Goal: Task Accomplishment & Management: Manage account settings

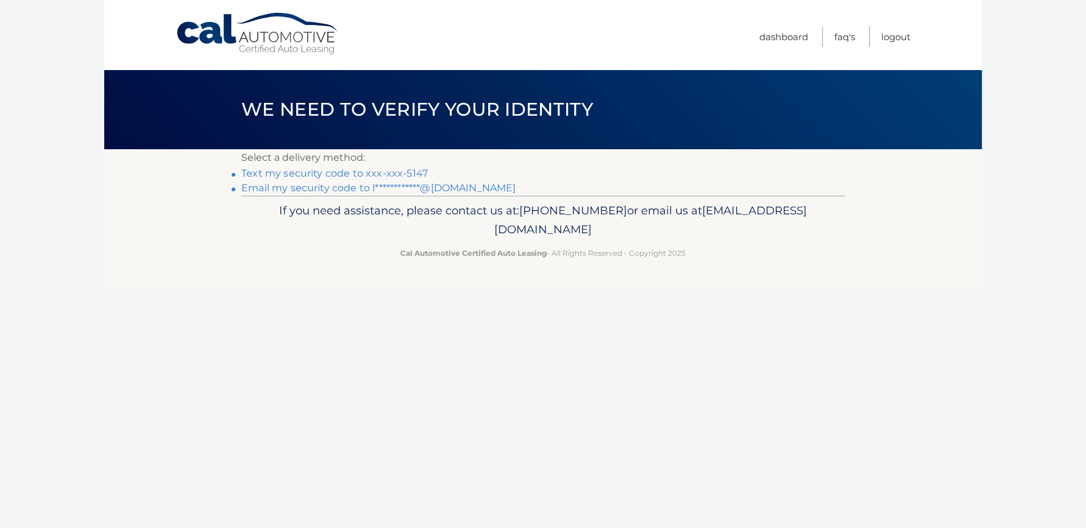
click at [322, 171] on link "Text my security code to xxx-xxx-5147" at bounding box center [334, 174] width 187 height 12
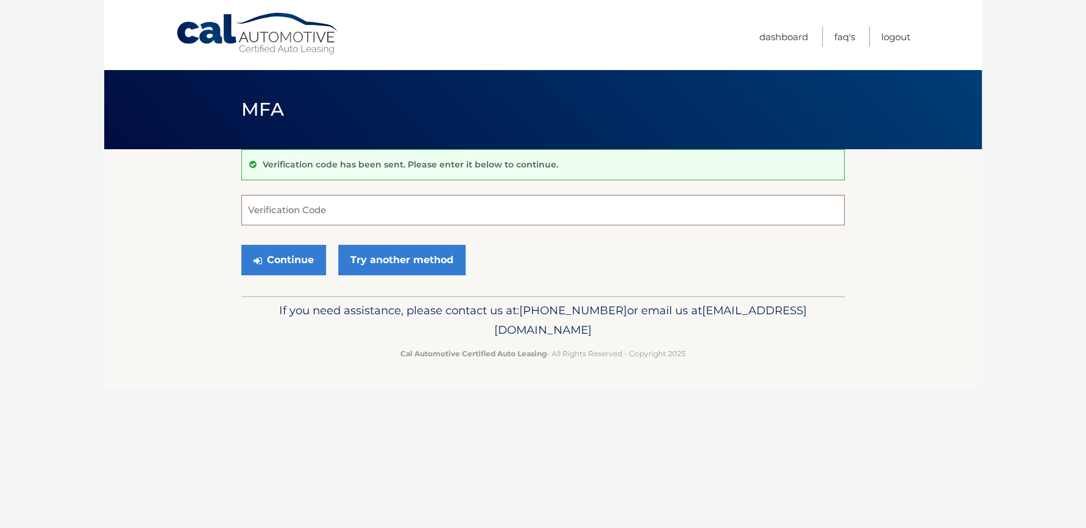
click at [316, 208] on input "Verification Code" at bounding box center [542, 210] width 603 height 30
type input "900479"
click at [285, 250] on button "Continue" at bounding box center [283, 260] width 85 height 30
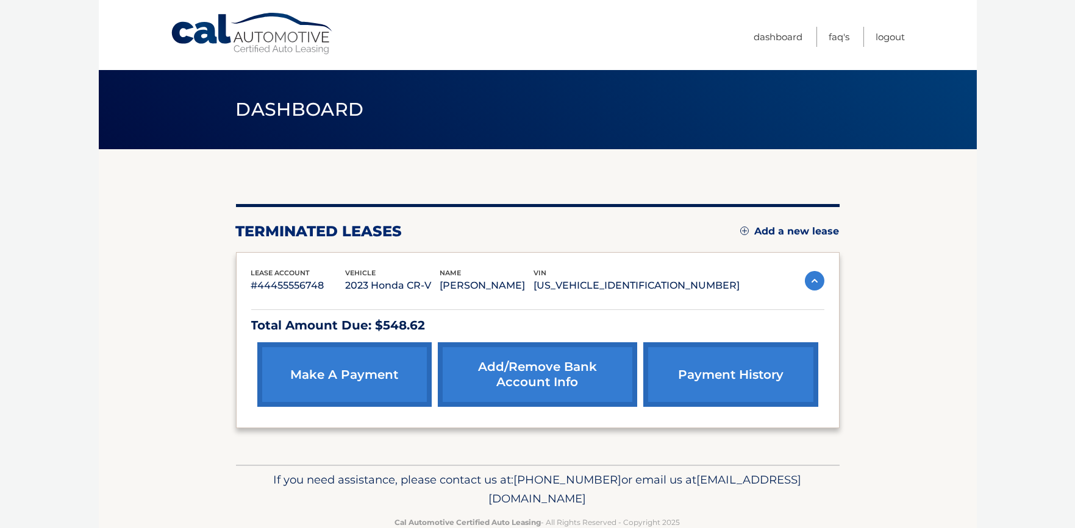
click at [818, 280] on img at bounding box center [815, 281] width 20 height 20
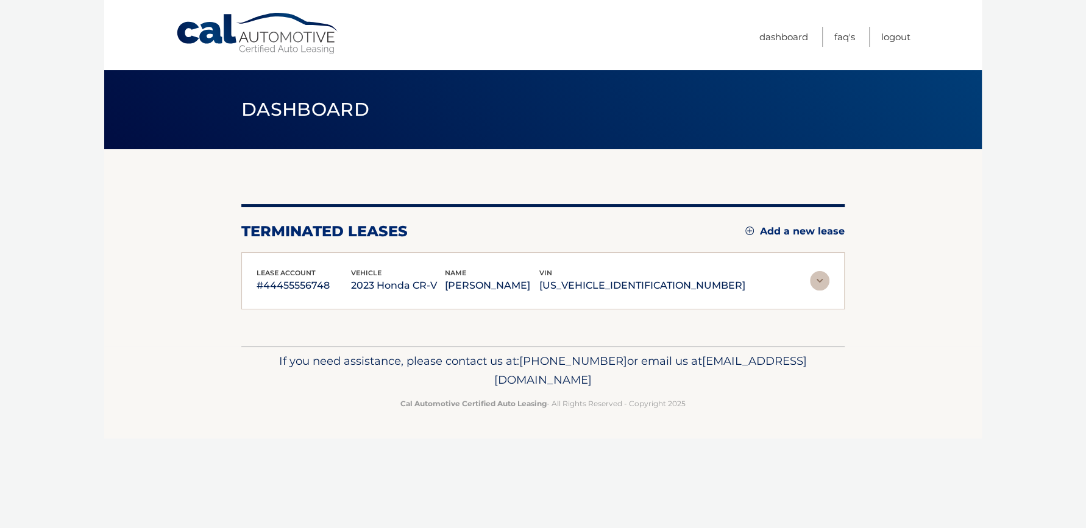
click at [818, 280] on img at bounding box center [820, 281] width 20 height 20
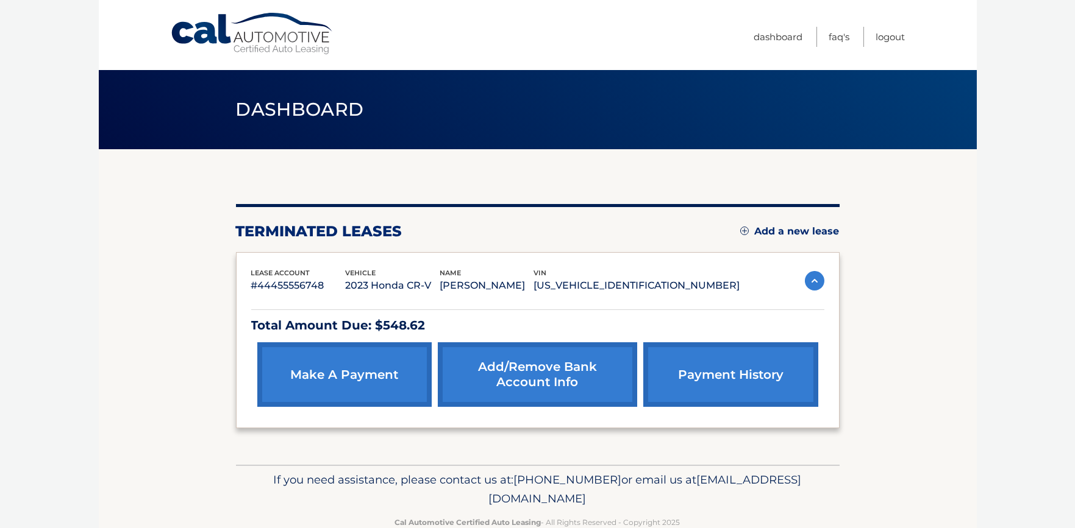
click at [811, 227] on link "Add a new lease" at bounding box center [789, 232] width 99 height 12
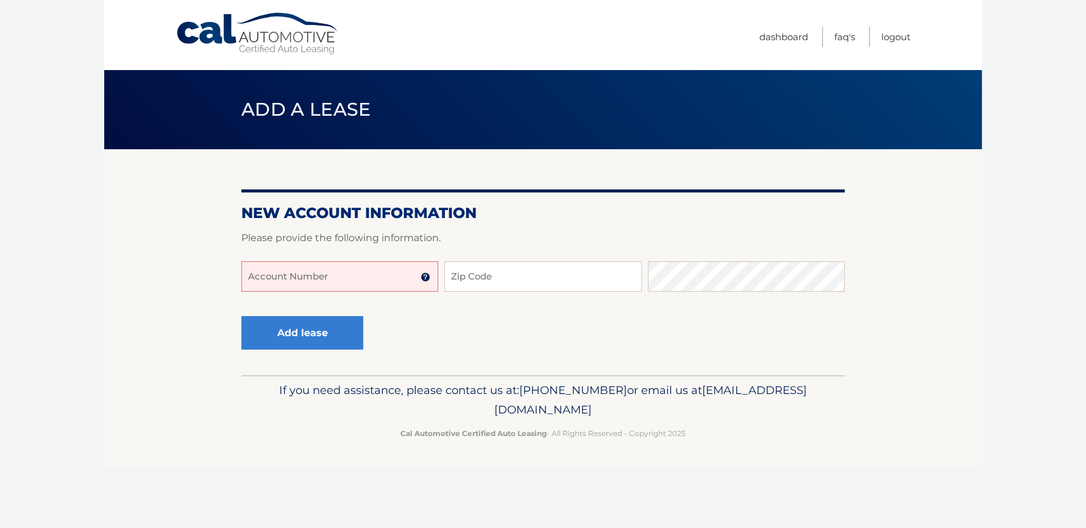
click at [355, 271] on input "Account Number" at bounding box center [339, 276] width 197 height 30
type input "44455993371"
click at [474, 272] on input "Zip Code" at bounding box center [542, 276] width 197 height 30
type input "07095"
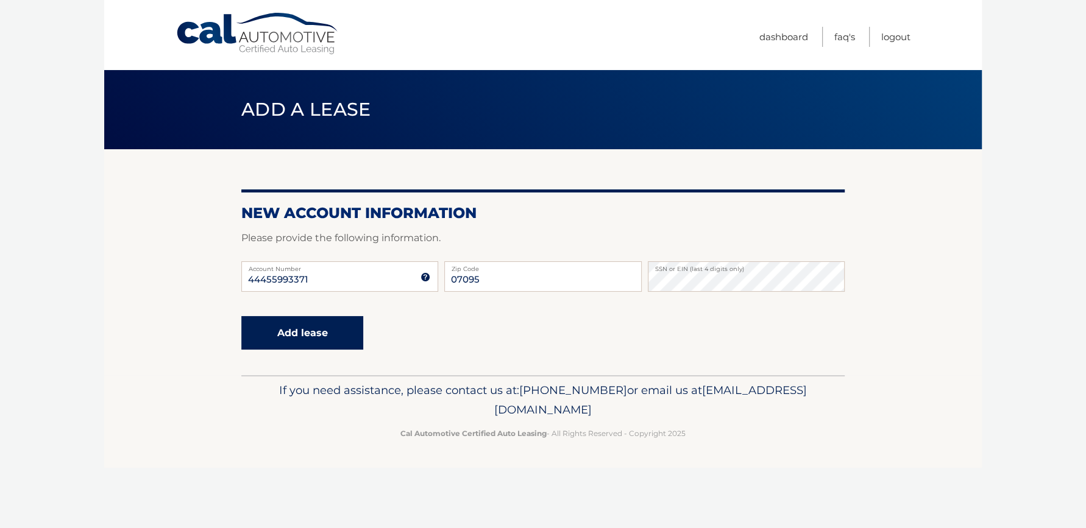
click at [305, 348] on button "Add lease" at bounding box center [302, 333] width 122 height 34
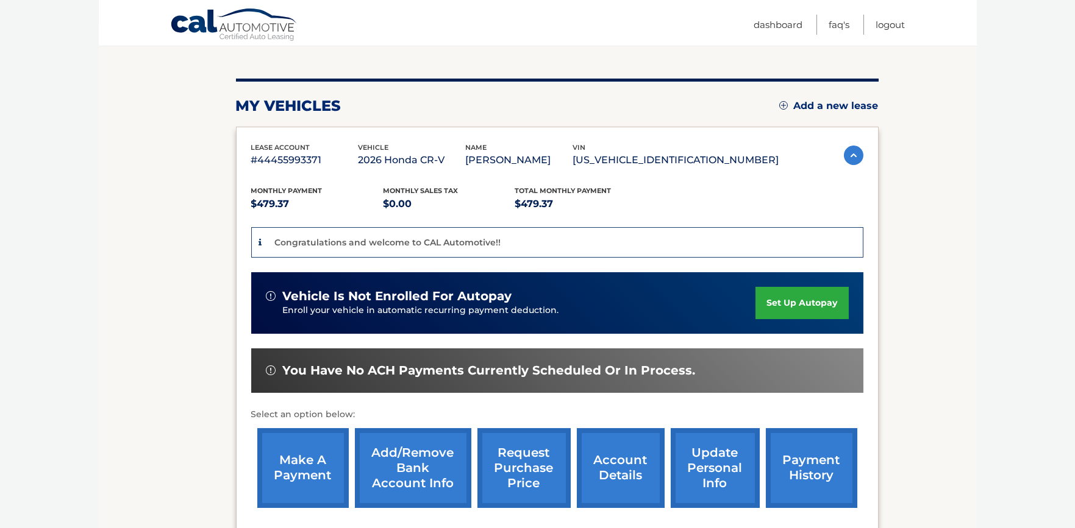
scroll to position [152, 0]
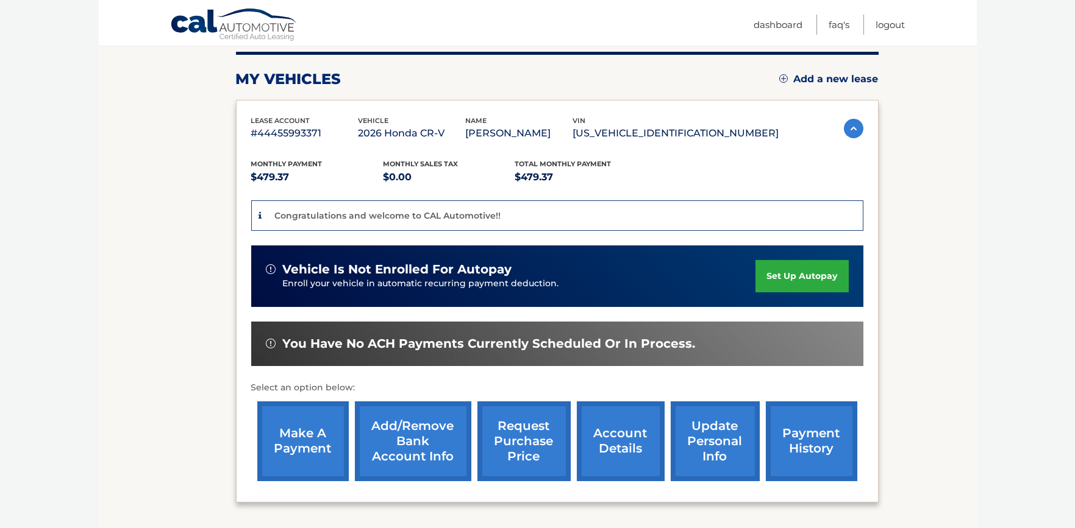
click at [801, 278] on link "set up autopay" at bounding box center [801, 276] width 93 height 32
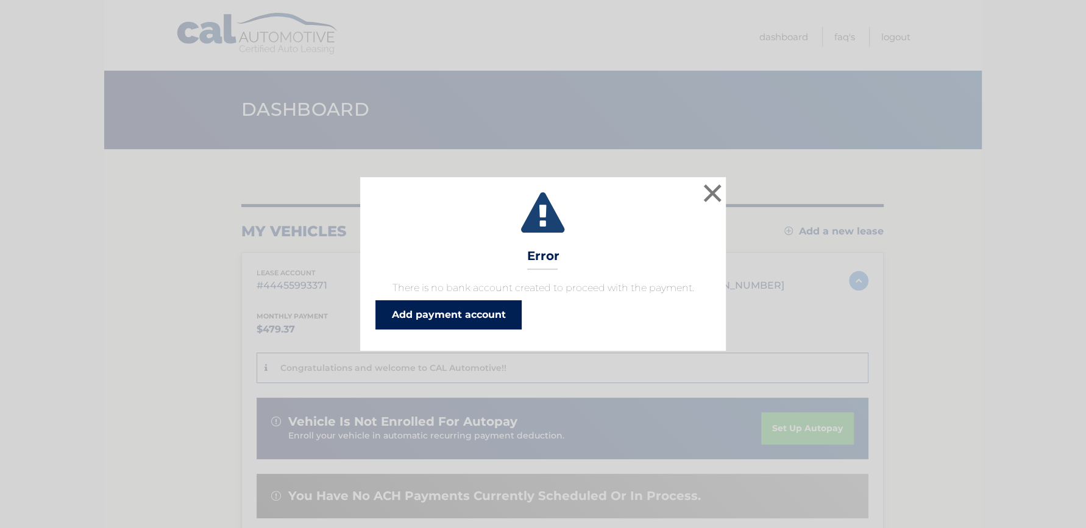
click at [458, 311] on link "Add payment account" at bounding box center [448, 315] width 146 height 29
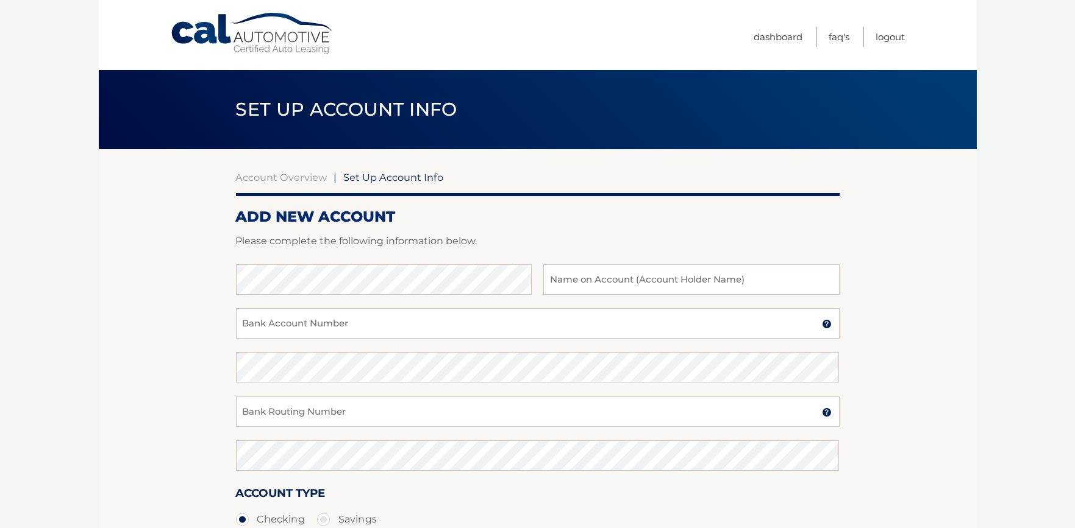
click at [339, 261] on div at bounding box center [537, 257] width 603 height 15
click at [591, 285] on input "text" at bounding box center [691, 280] width 296 height 30
type input "letizia johnson"
click at [385, 324] on input "Bank Account Number" at bounding box center [537, 323] width 603 height 30
click at [276, 316] on input "Bank Account Number" at bounding box center [537, 323] width 603 height 30
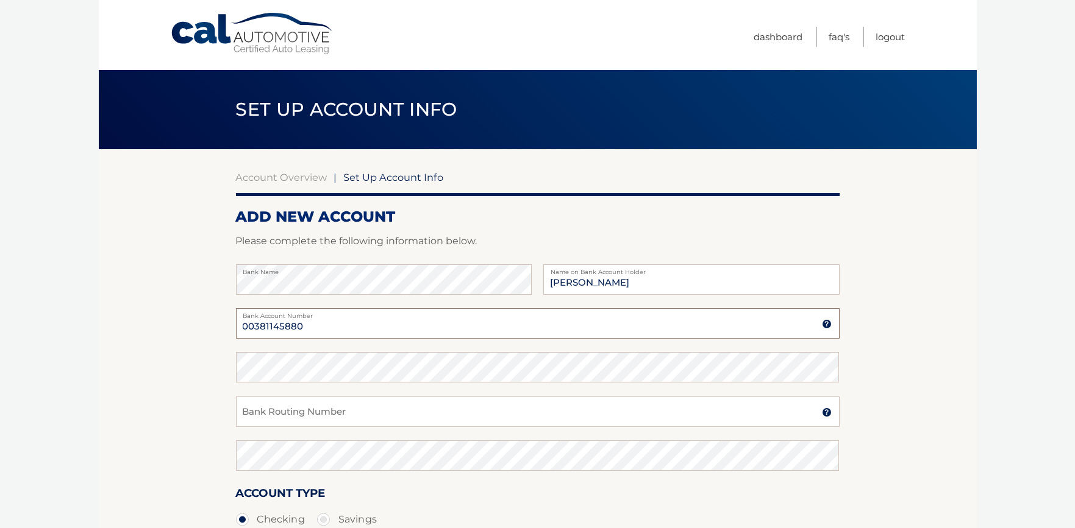
type input "00381145880"
click at [257, 405] on input "Bank Routing Number" at bounding box center [537, 412] width 603 height 30
type input "021200339"
click at [283, 473] on div "Confirm Bank Routing Number" at bounding box center [537, 463] width 603 height 44
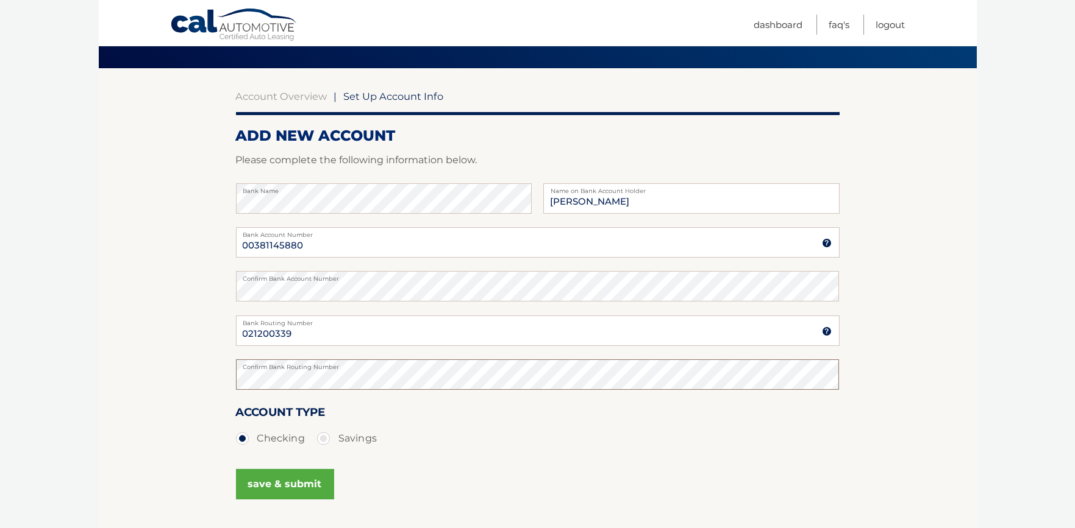
scroll to position [178, 0]
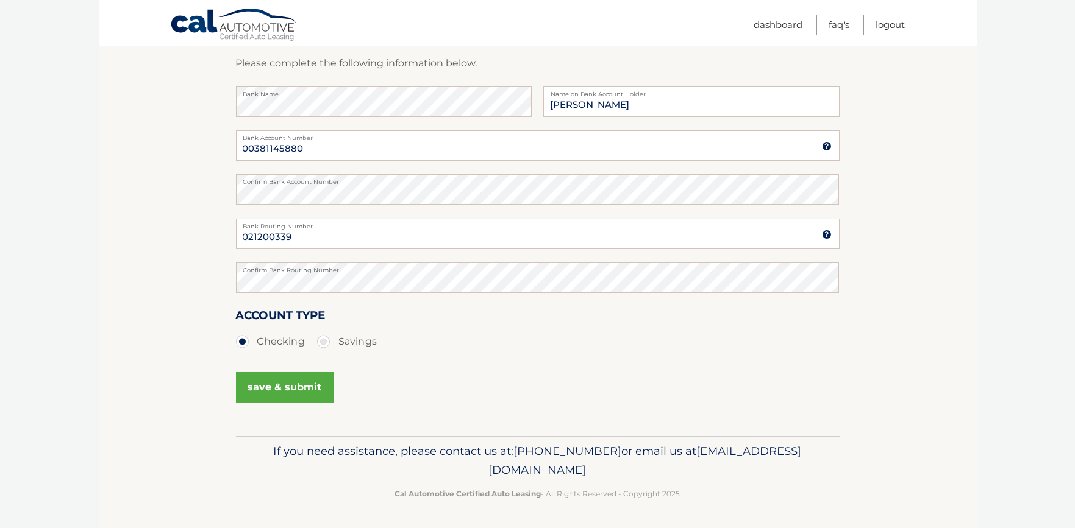
click at [290, 389] on button "save & submit" at bounding box center [285, 387] width 98 height 30
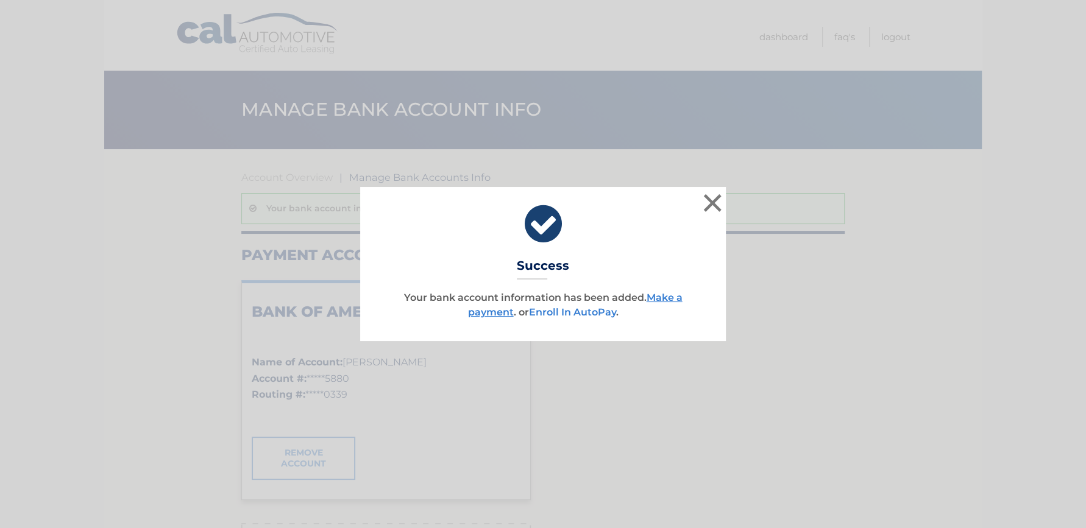
click at [586, 314] on link "Enroll In AutoPay" at bounding box center [572, 313] width 87 height 12
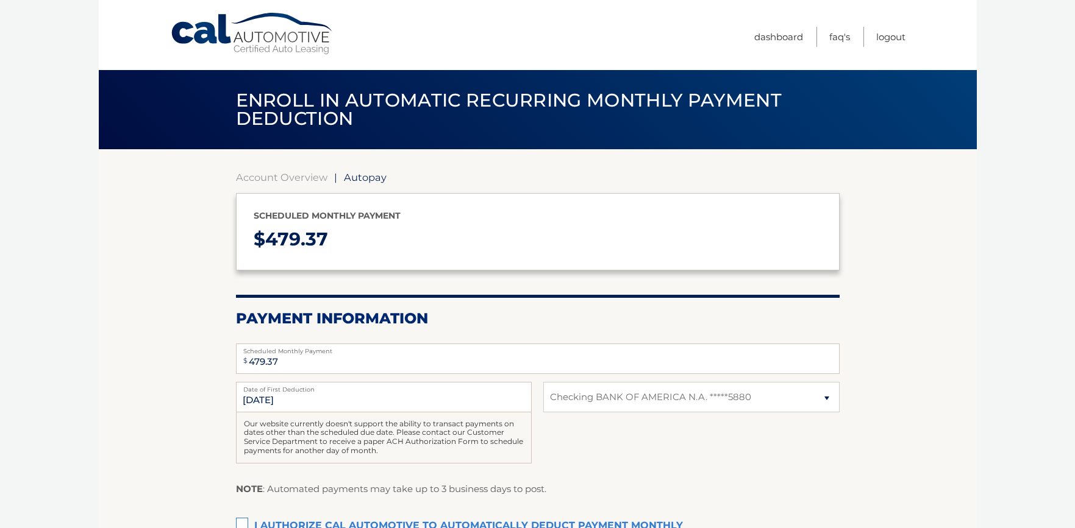
select select "NWUzOTY2MTUtMmZjMy00Y2NkLWI3NGUtNTcyMTYyM2QxYWU4"
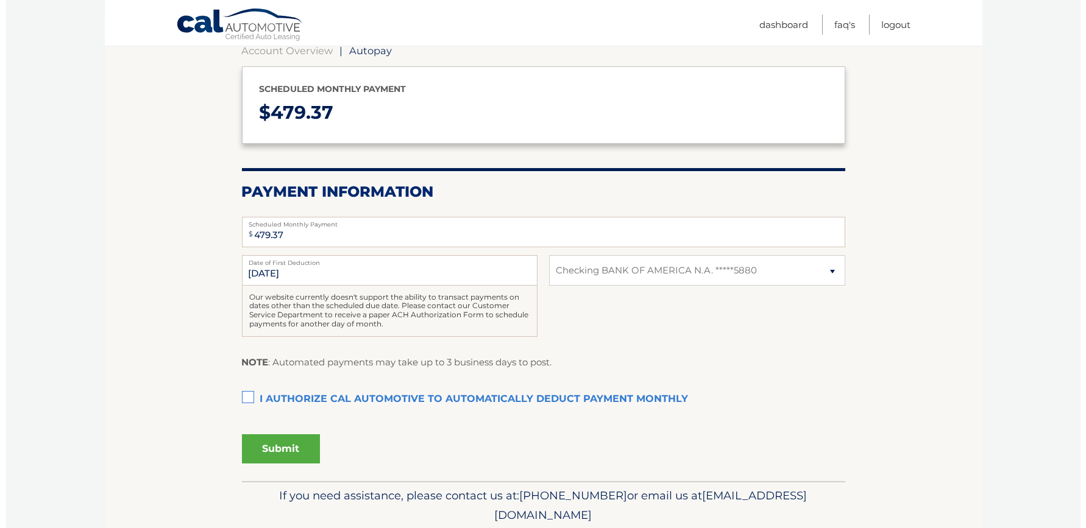
scroll to position [152, 0]
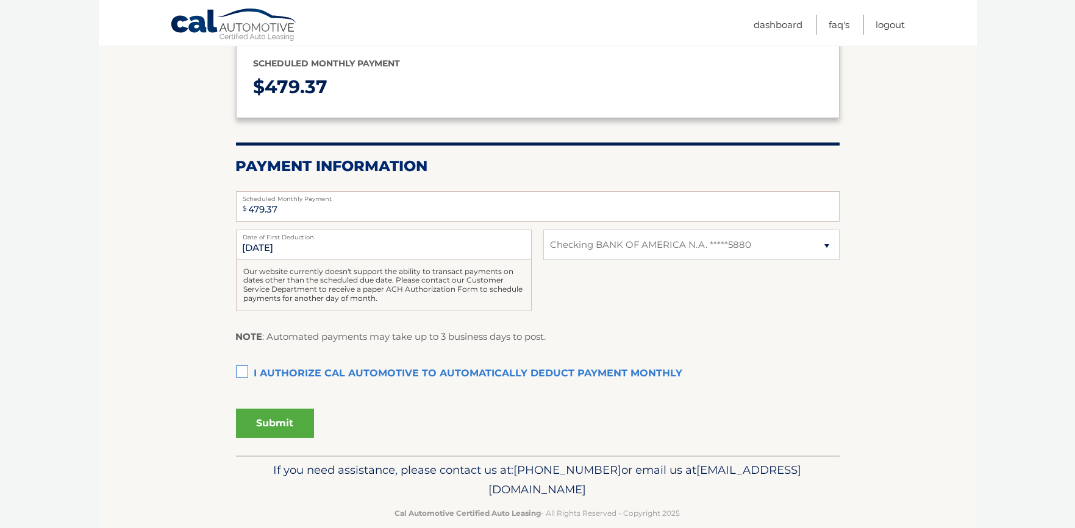
click at [240, 374] on label "I authorize cal automotive to automatically deduct payment monthly This checkbo…" at bounding box center [537, 374] width 603 height 24
click at [0, 0] on input "I authorize cal automotive to automatically deduct payment monthly This checkbo…" at bounding box center [0, 0] width 0 height 0
click at [291, 422] on button "Submit" at bounding box center [275, 423] width 78 height 29
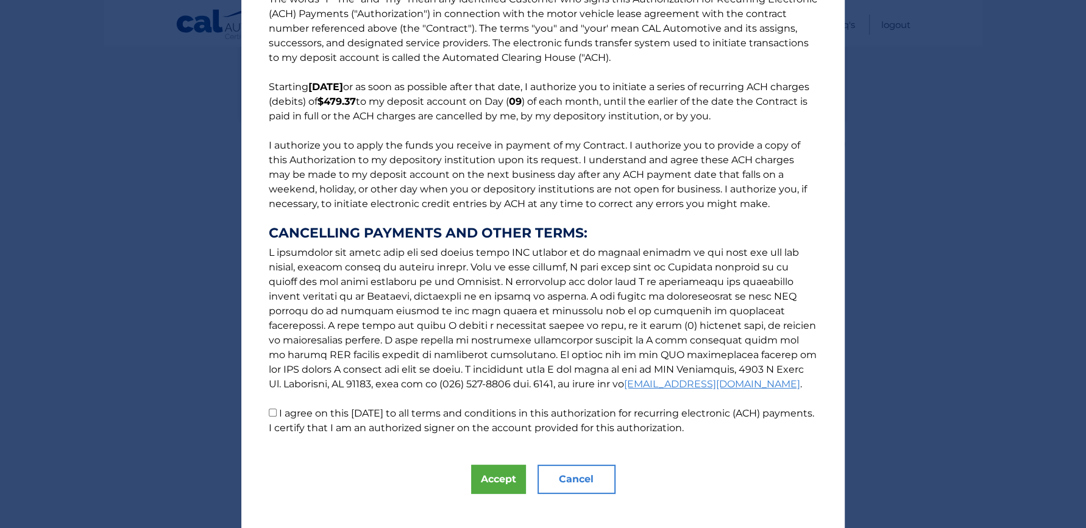
scroll to position [48, 0]
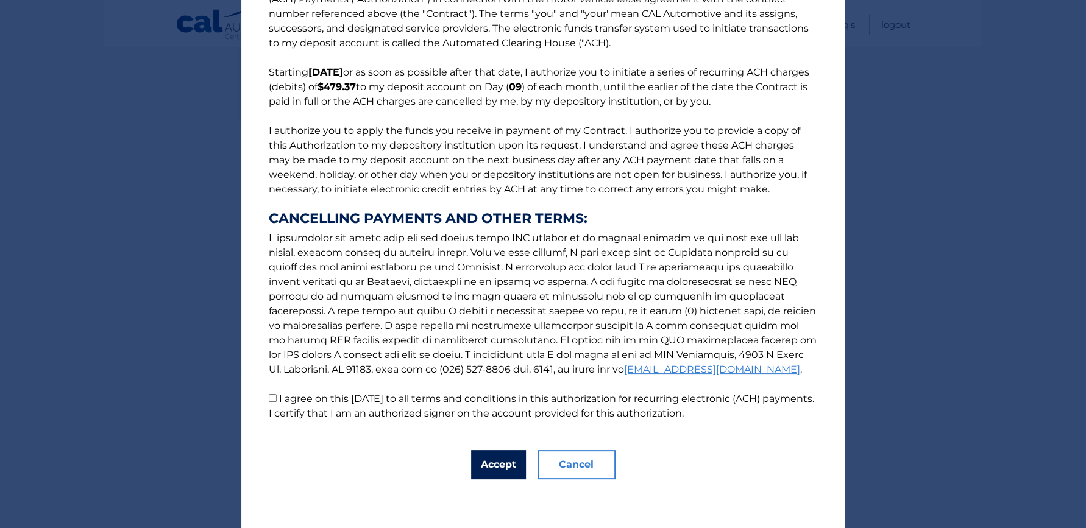
click at [497, 455] on button "Accept" at bounding box center [498, 464] width 55 height 29
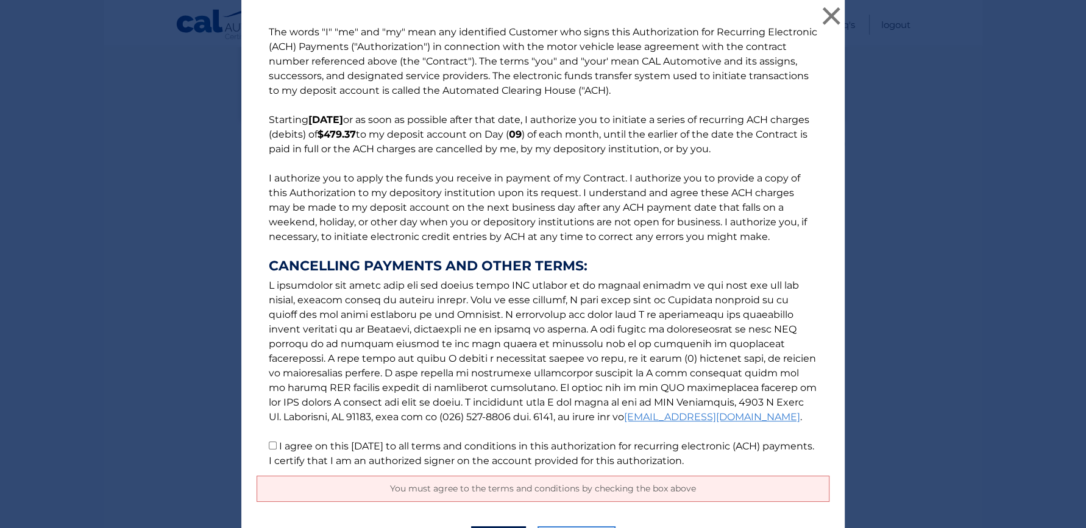
scroll to position [76, 0]
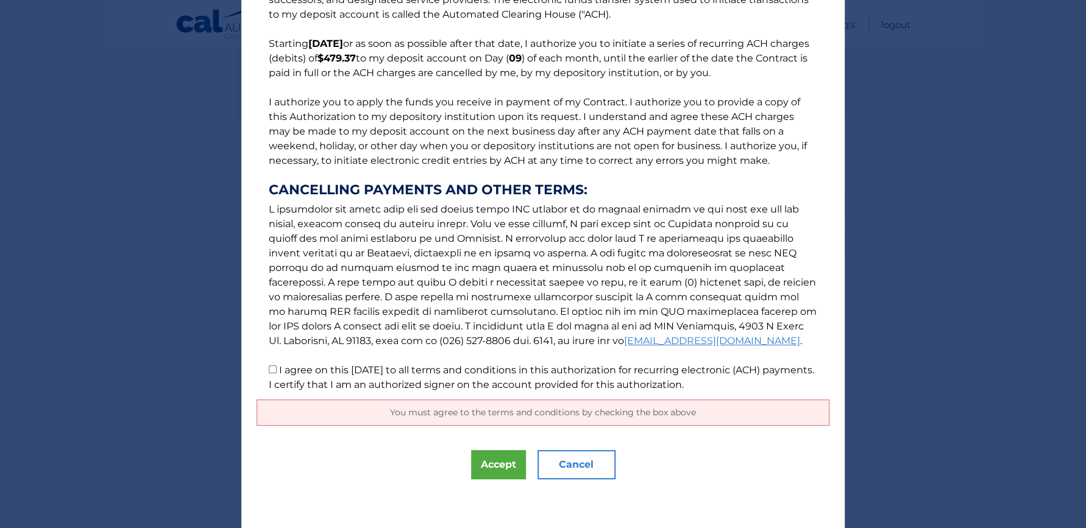
click at [268, 374] on p "The words "I" "me" and "my" mean any identified Customer who signs this Authori…" at bounding box center [543, 171] width 573 height 444
click at [269, 372] on input "I agree on this 08/27/2025 to all terms and conditions in this authorization fo…" at bounding box center [273, 370] width 8 height 8
checkbox input "true"
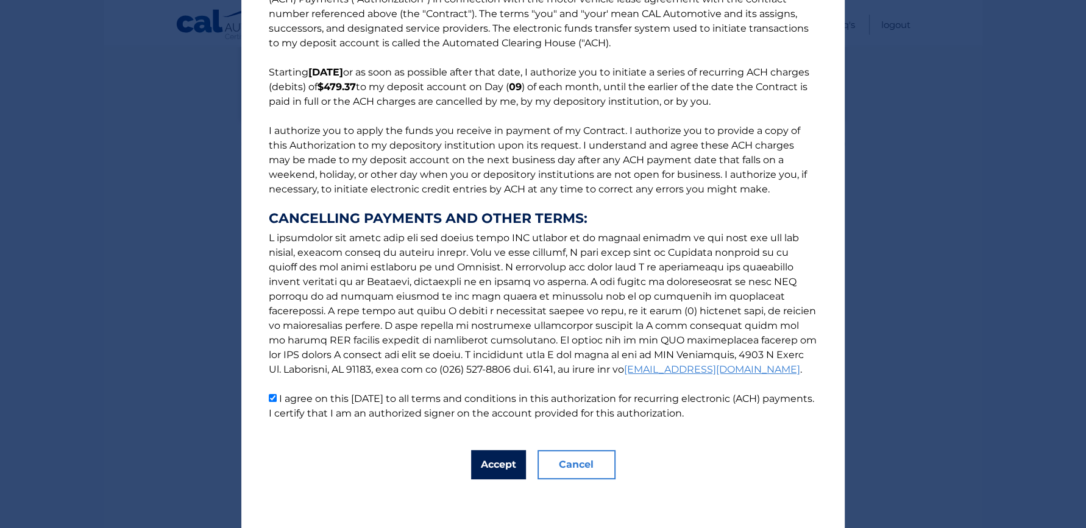
click at [488, 468] on button "Accept" at bounding box center [498, 464] width 55 height 29
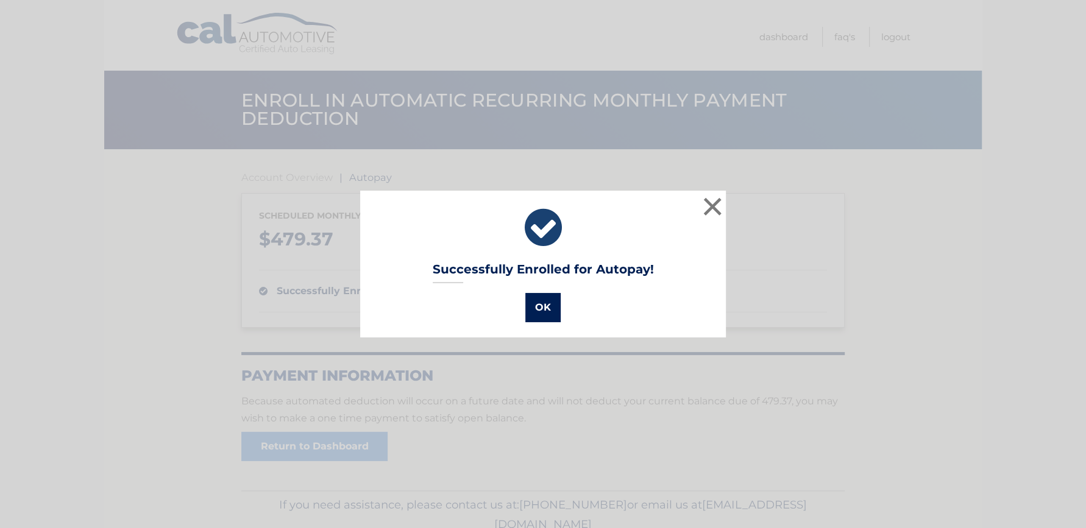
click at [533, 307] on button "OK" at bounding box center [542, 307] width 35 height 29
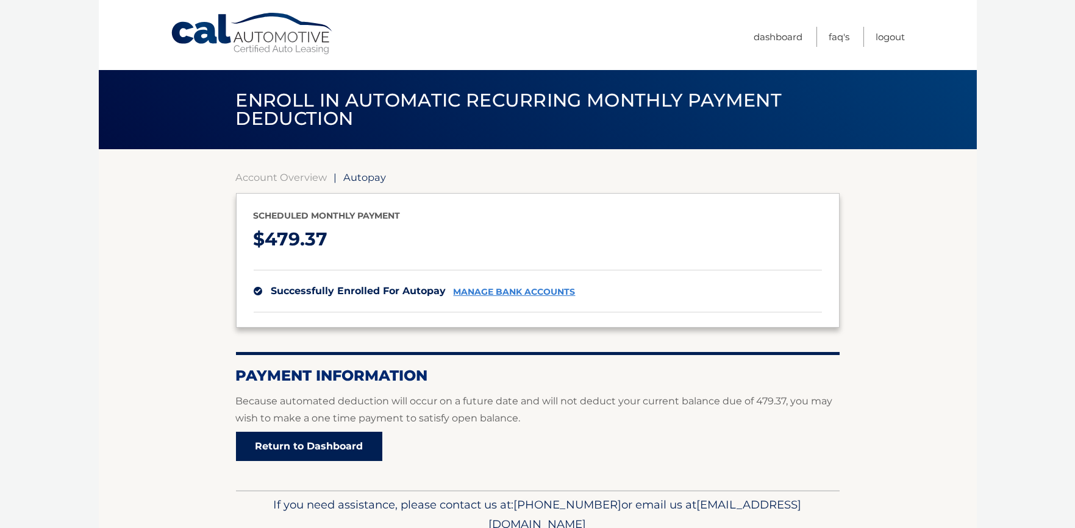
click at [354, 437] on link "Return to Dashboard" at bounding box center [309, 446] width 146 height 29
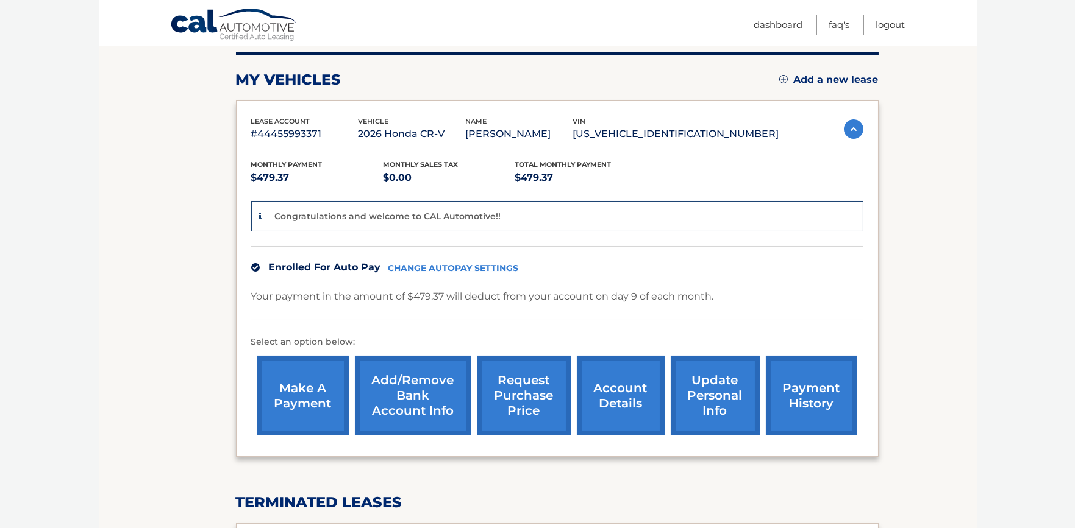
scroll to position [152, 0]
click at [636, 396] on link "account details" at bounding box center [621, 395] width 88 height 80
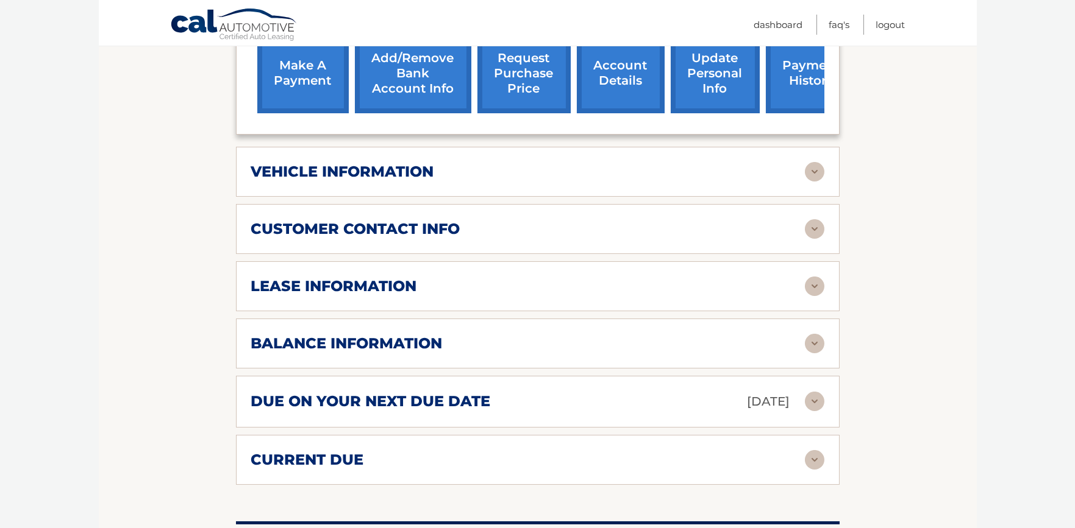
scroll to position [457, 0]
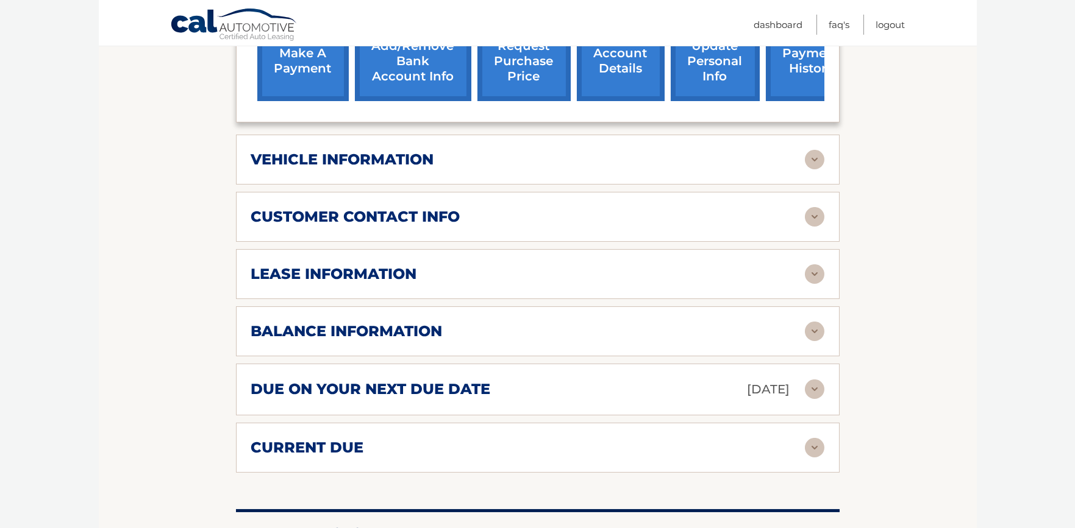
click at [807, 267] on img at bounding box center [815, 275] width 20 height 20
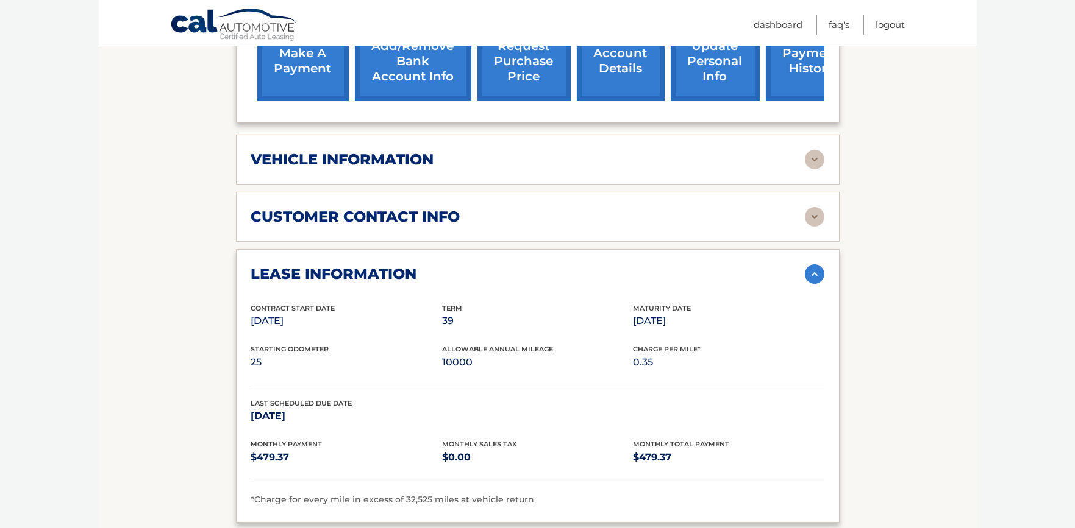
click at [807, 267] on img at bounding box center [815, 275] width 20 height 20
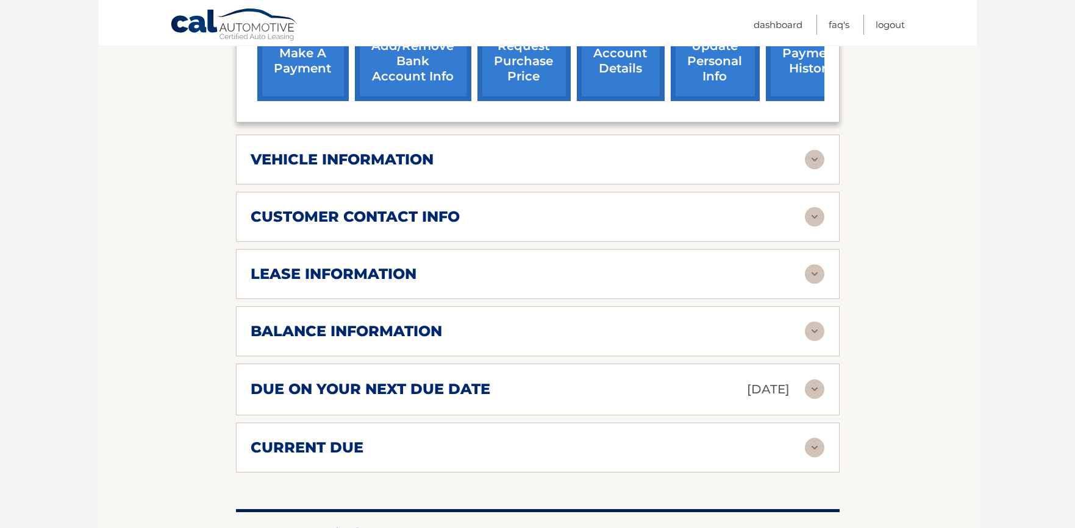
click at [809, 325] on img at bounding box center [815, 332] width 20 height 20
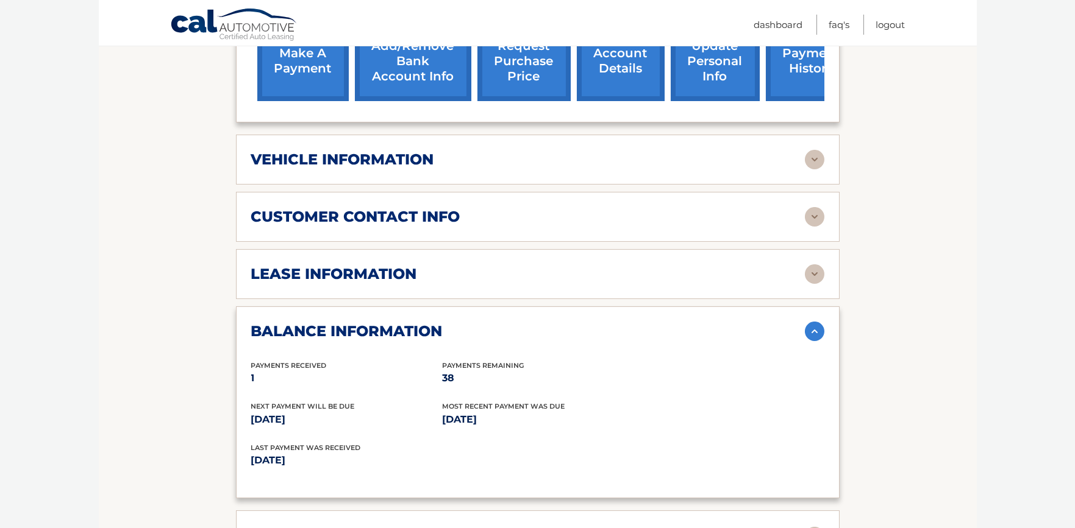
click at [809, 324] on img at bounding box center [815, 332] width 20 height 20
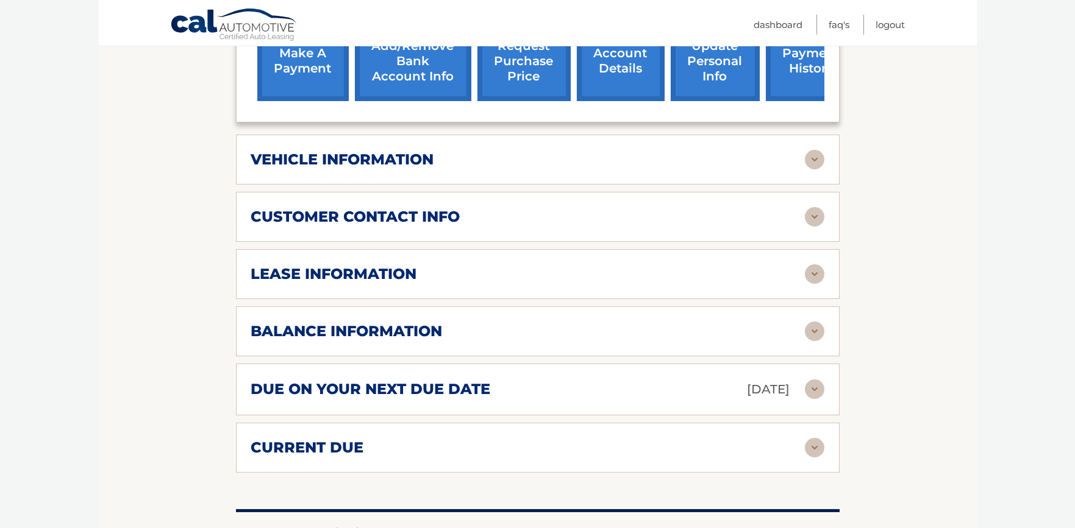
click at [819, 453] on img at bounding box center [815, 448] width 20 height 20
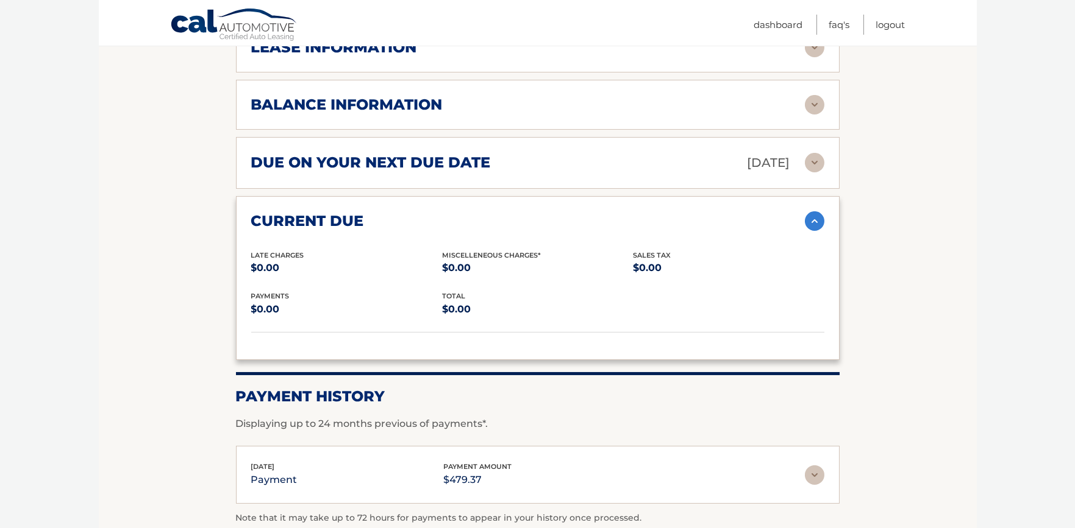
scroll to position [686, 0]
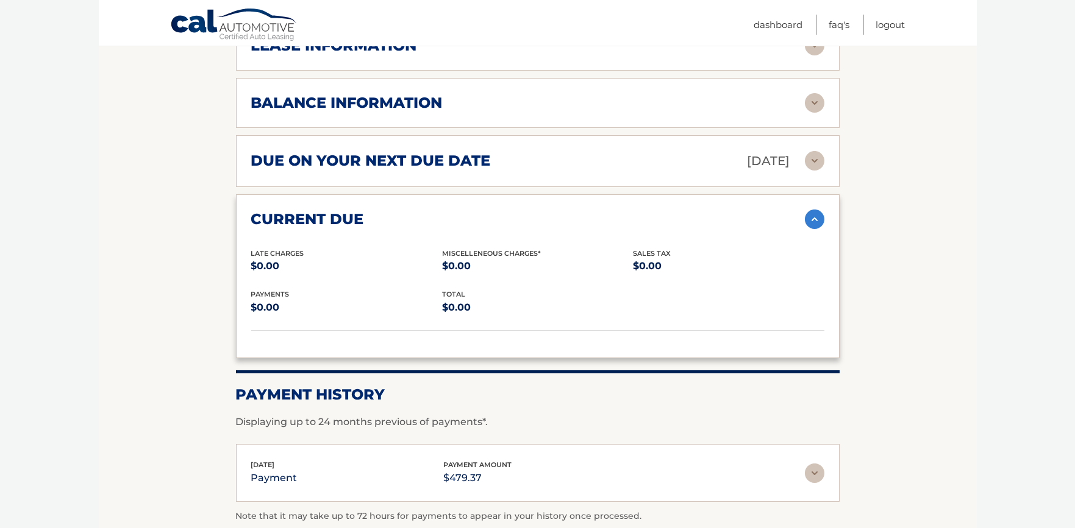
click at [808, 206] on div "current due Late Charges $0.00 Miscelleneous Charges* $0.00 Sales Tax $0.00 pay…" at bounding box center [537, 276] width 603 height 164
click at [814, 215] on img at bounding box center [815, 220] width 20 height 20
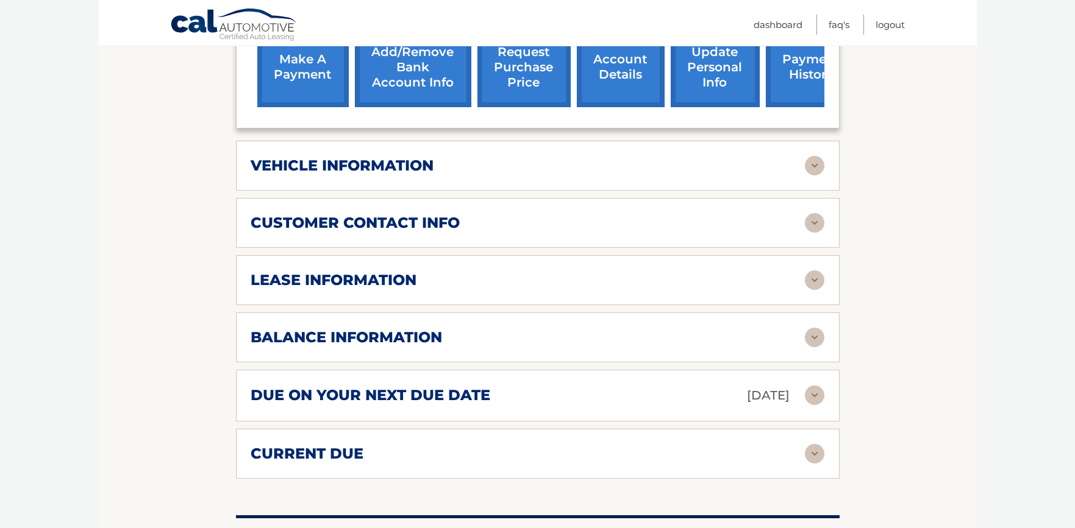
scroll to position [457, 0]
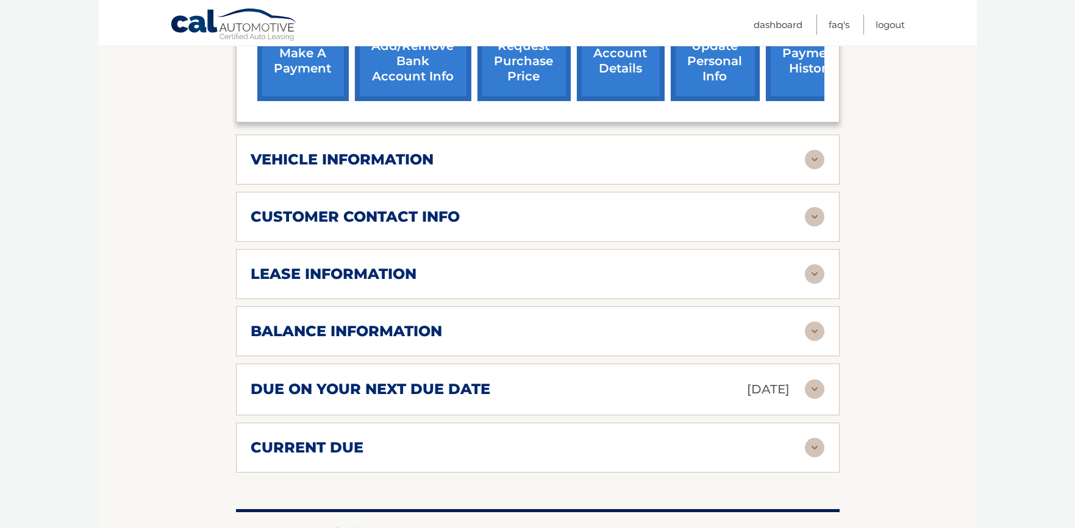
click at [818, 274] on img at bounding box center [815, 275] width 20 height 20
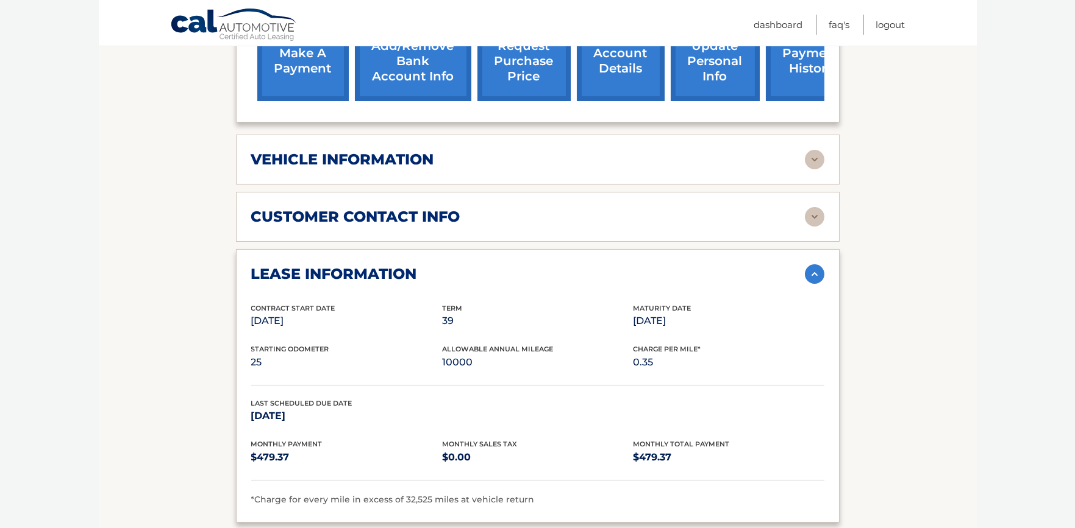
click at [818, 274] on img at bounding box center [815, 275] width 20 height 20
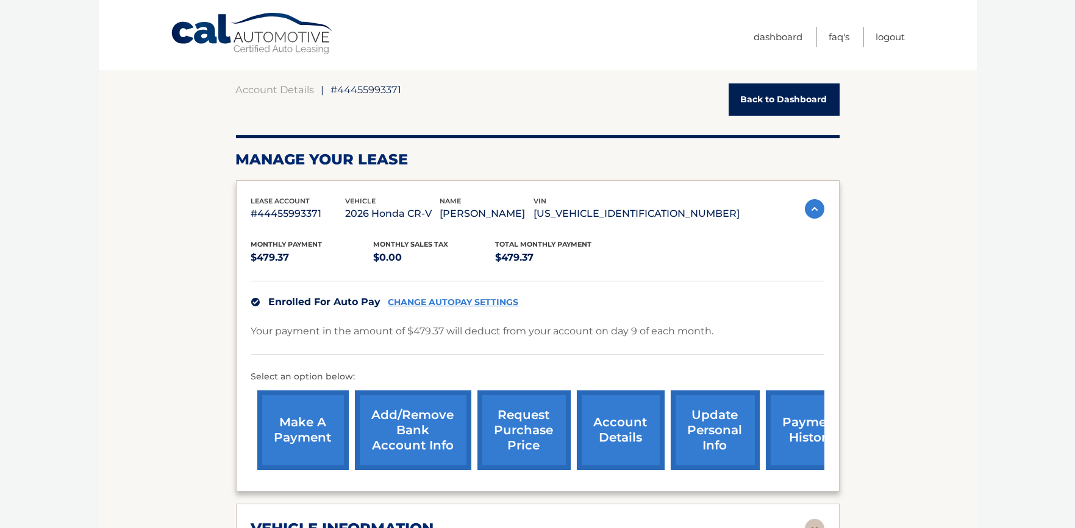
scroll to position [0, 0]
